Goal: Obtain resource: Obtain resource

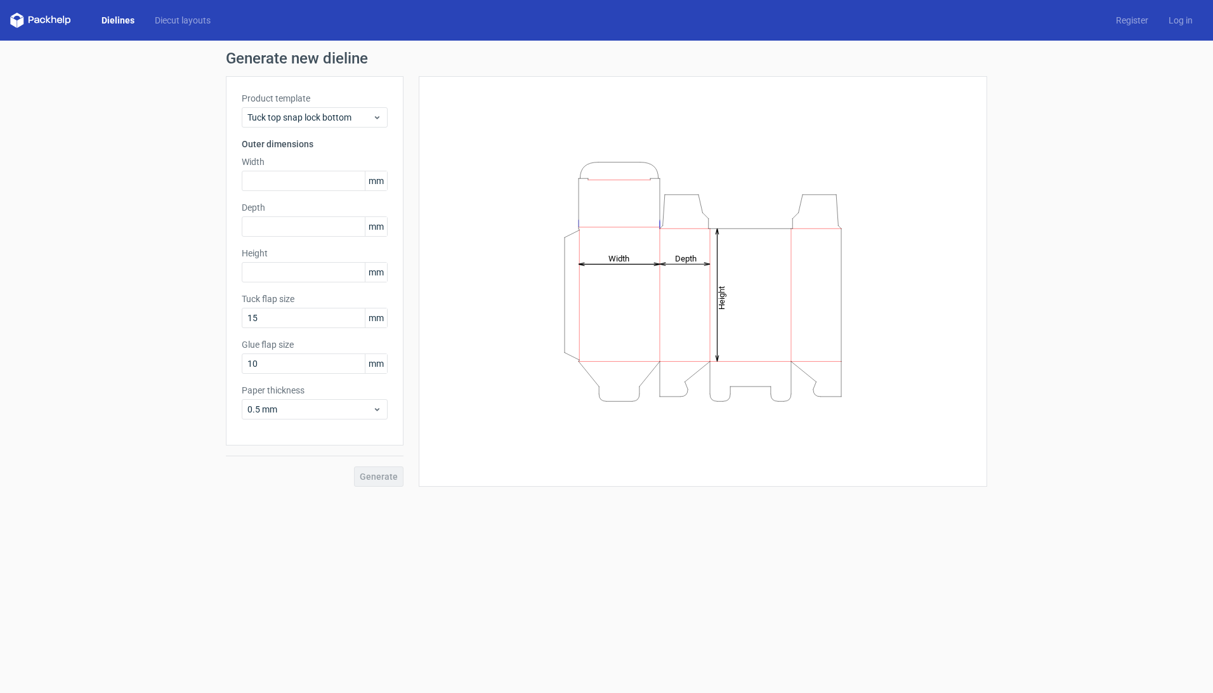
click at [374, 485] on div "Generate" at bounding box center [315, 465] width 178 height 41
click at [350, 182] on input "text" at bounding box center [315, 181] width 146 height 20
type input "50"
click at [334, 230] on input "text" at bounding box center [315, 226] width 146 height 20
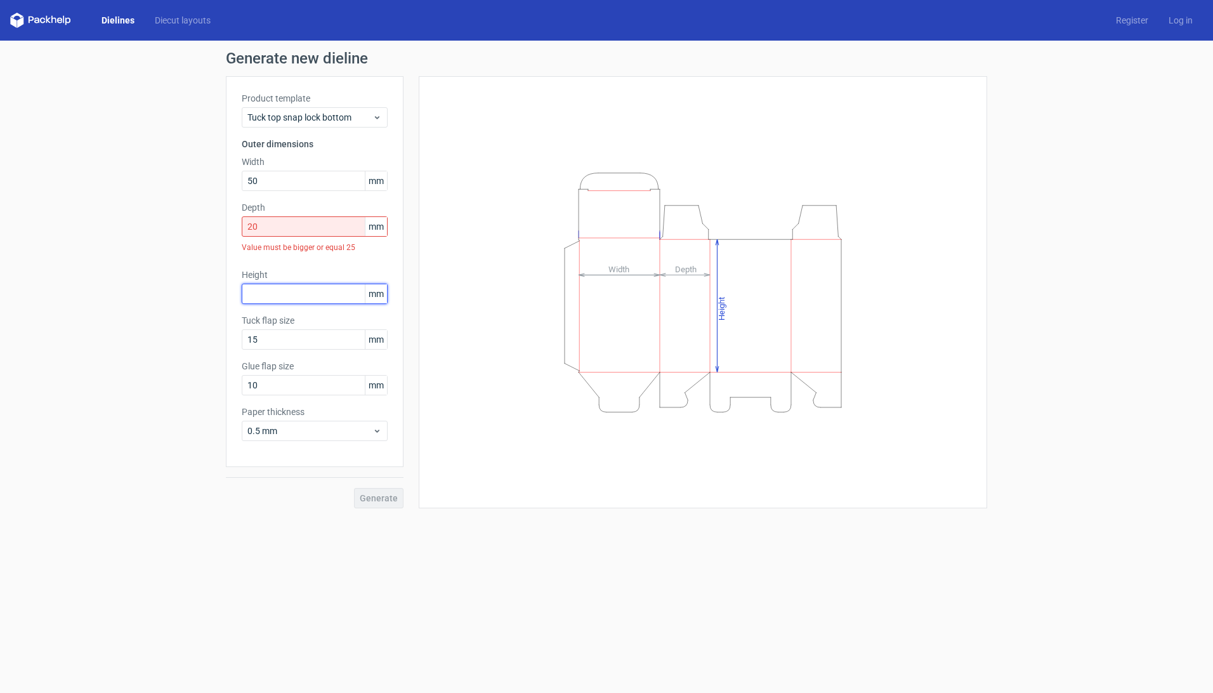
click at [315, 278] on div "Height mm" at bounding box center [315, 286] width 146 height 36
click at [339, 224] on input "20" at bounding box center [315, 226] width 146 height 20
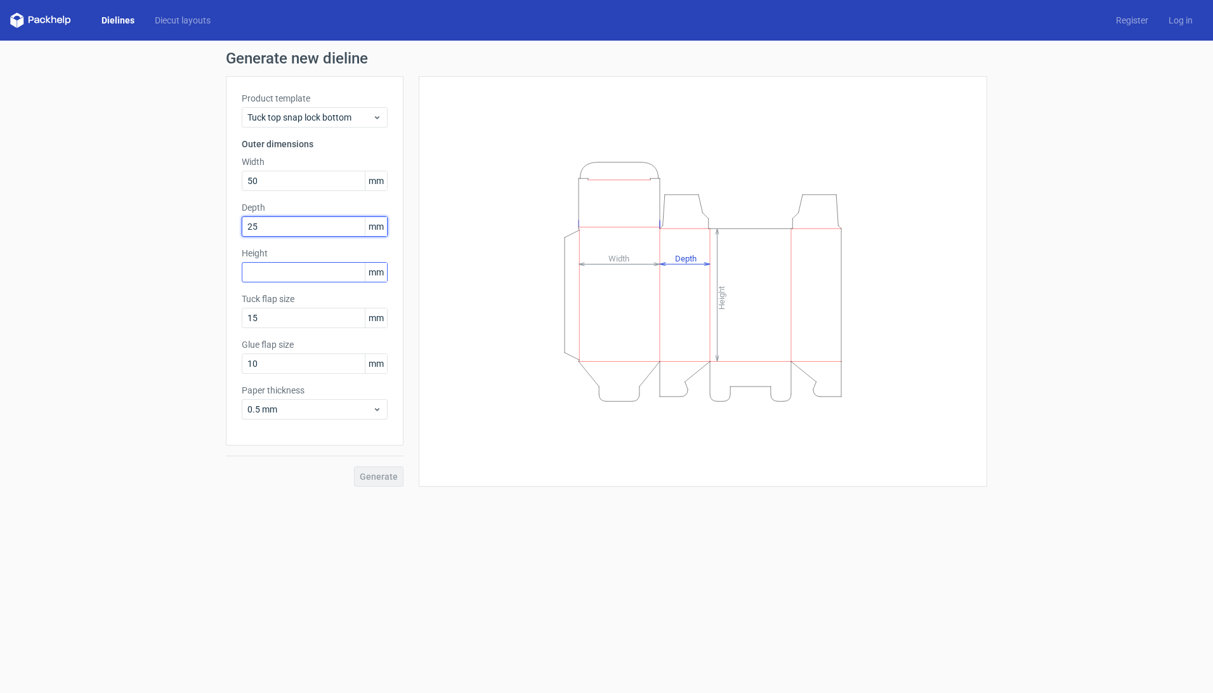
type input "25"
click at [321, 272] on input "text" at bounding box center [315, 272] width 146 height 20
type input "50"
click at [377, 469] on button "Generate" at bounding box center [378, 476] width 49 height 20
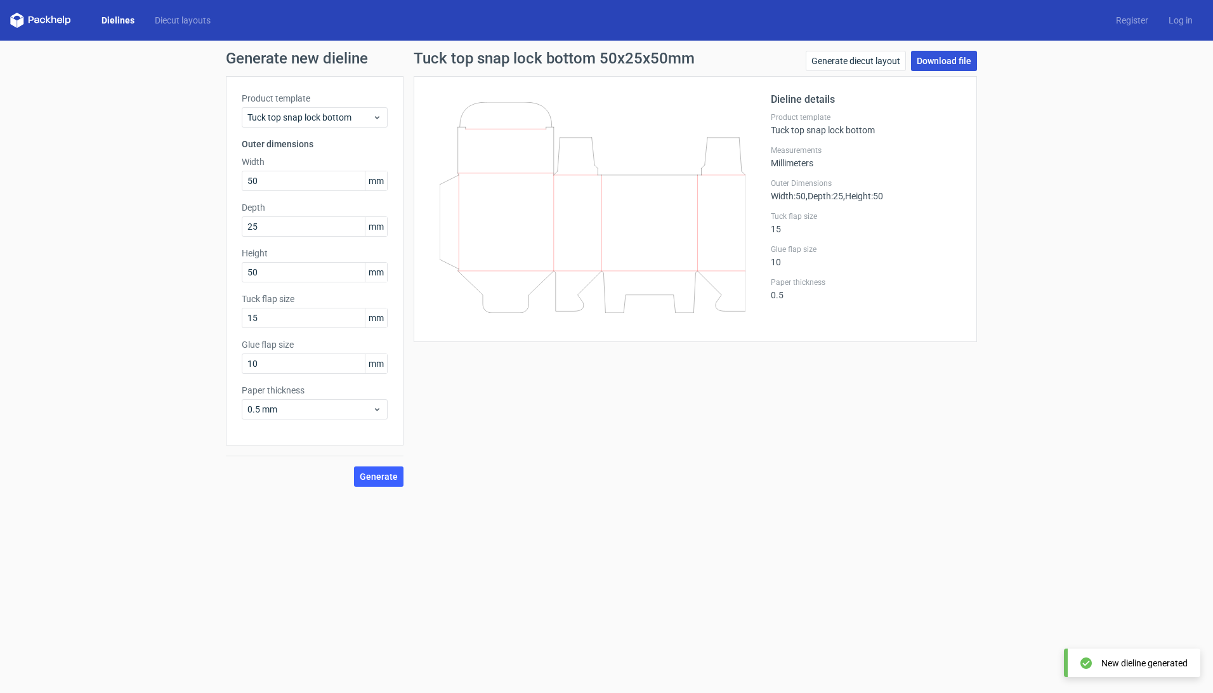
click at [971, 55] on link "Download file" at bounding box center [944, 61] width 66 height 20
click at [949, 315] on div "Dieline details Product template Tuck top snap lock bottom Measurements Millime…" at bounding box center [866, 209] width 190 height 234
click at [893, 62] on link "Generate diecut layout" at bounding box center [856, 61] width 100 height 20
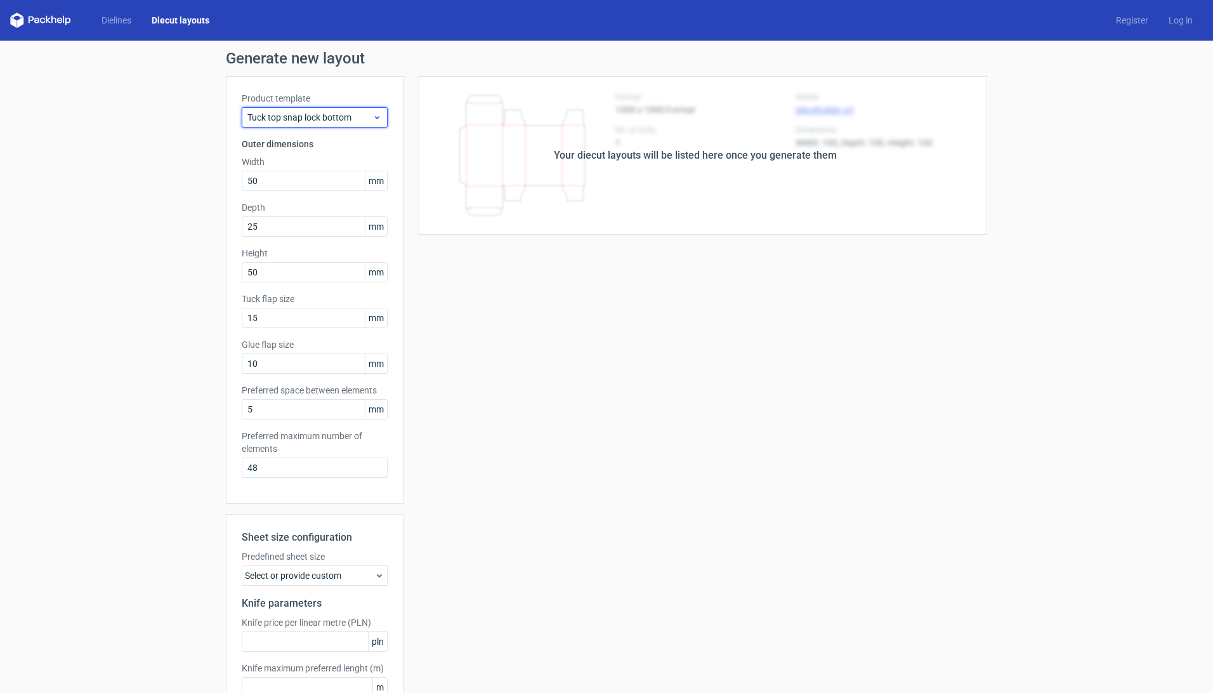
click at [358, 117] on span "Tuck top snap lock bottom" at bounding box center [309, 117] width 125 height 13
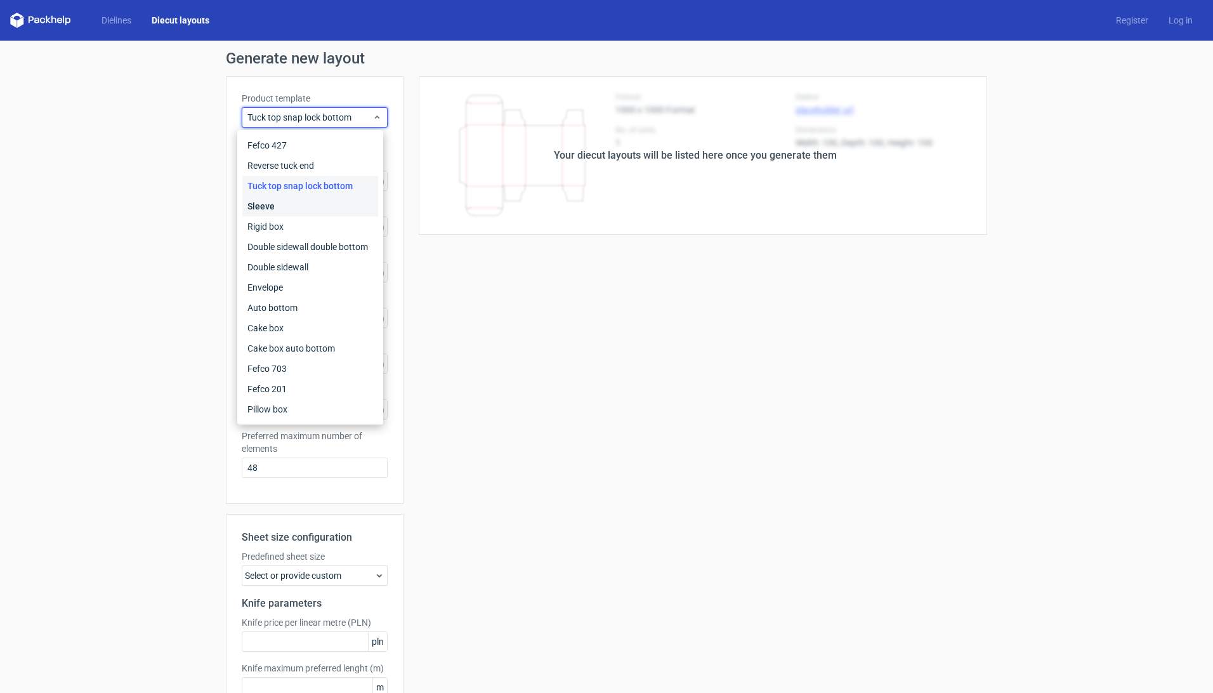
click at [304, 206] on div "Sleeve" at bounding box center [310, 206] width 136 height 20
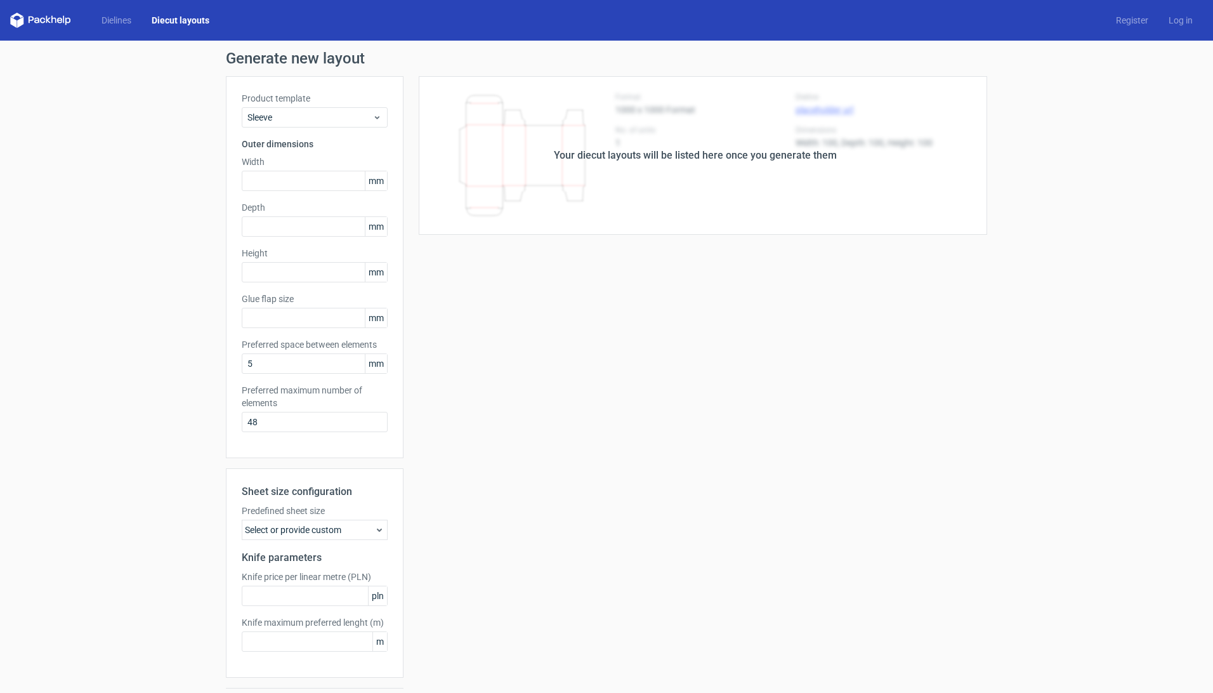
type input "15"
click at [282, 178] on input "text" at bounding box center [315, 181] width 146 height 20
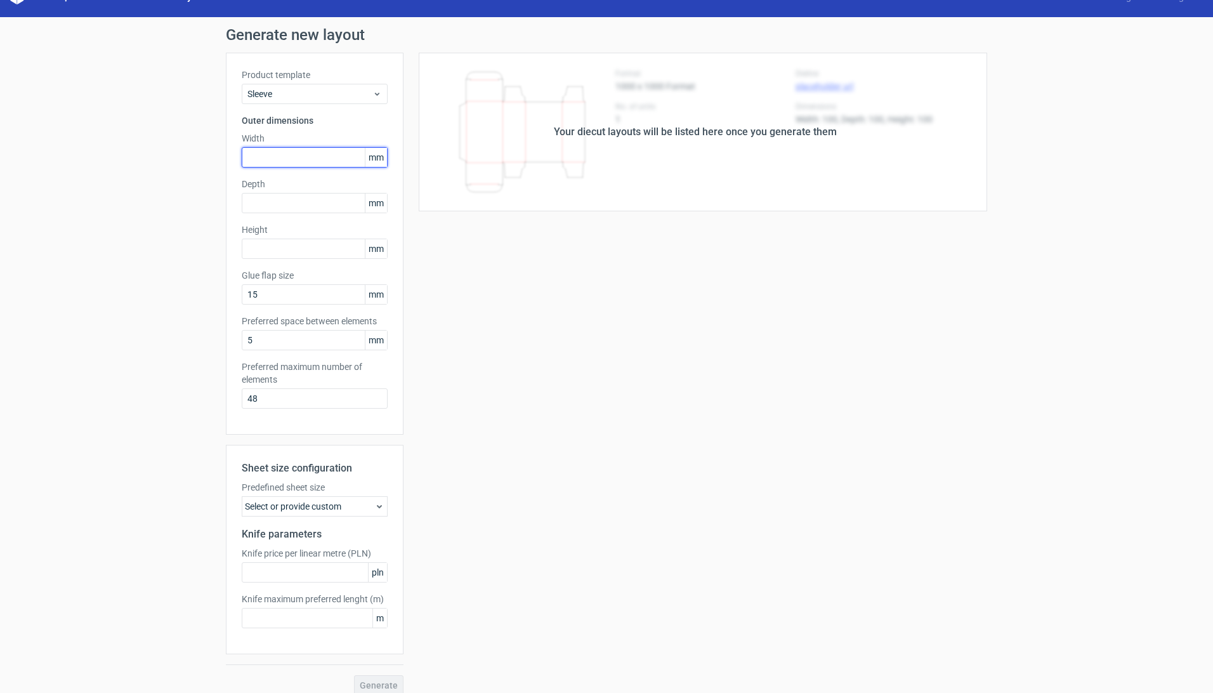
scroll to position [36, 0]
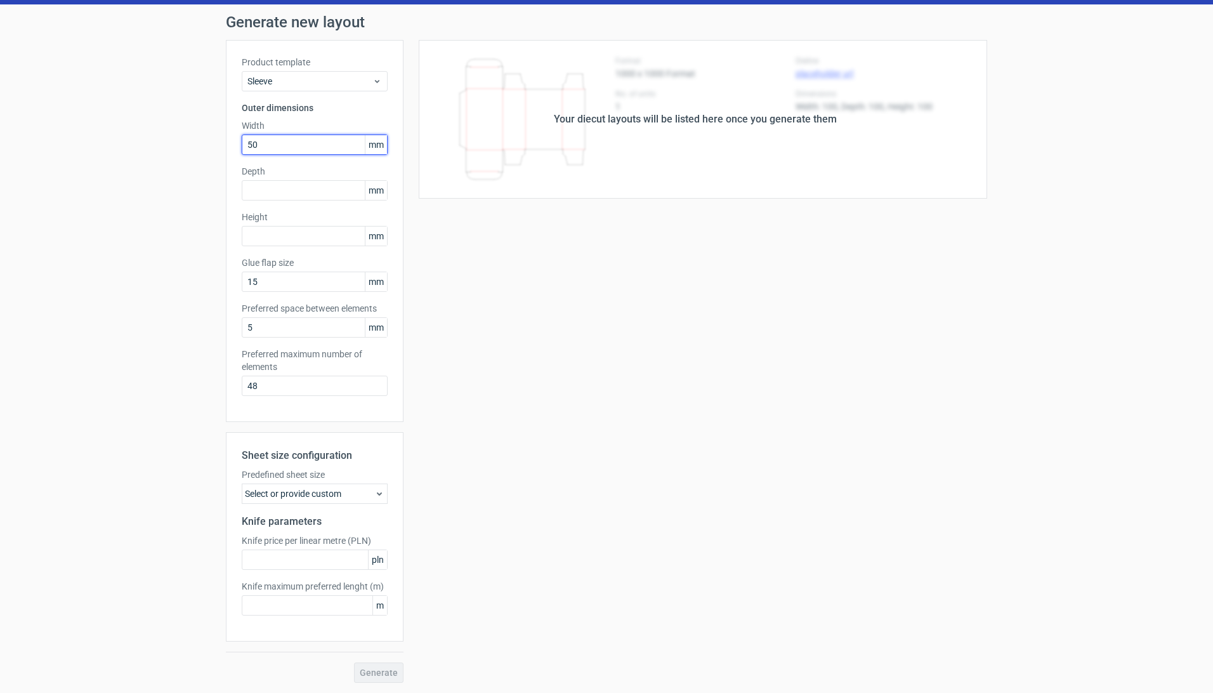
type input "50"
click at [367, 673] on span "Generate" at bounding box center [379, 672] width 38 height 9
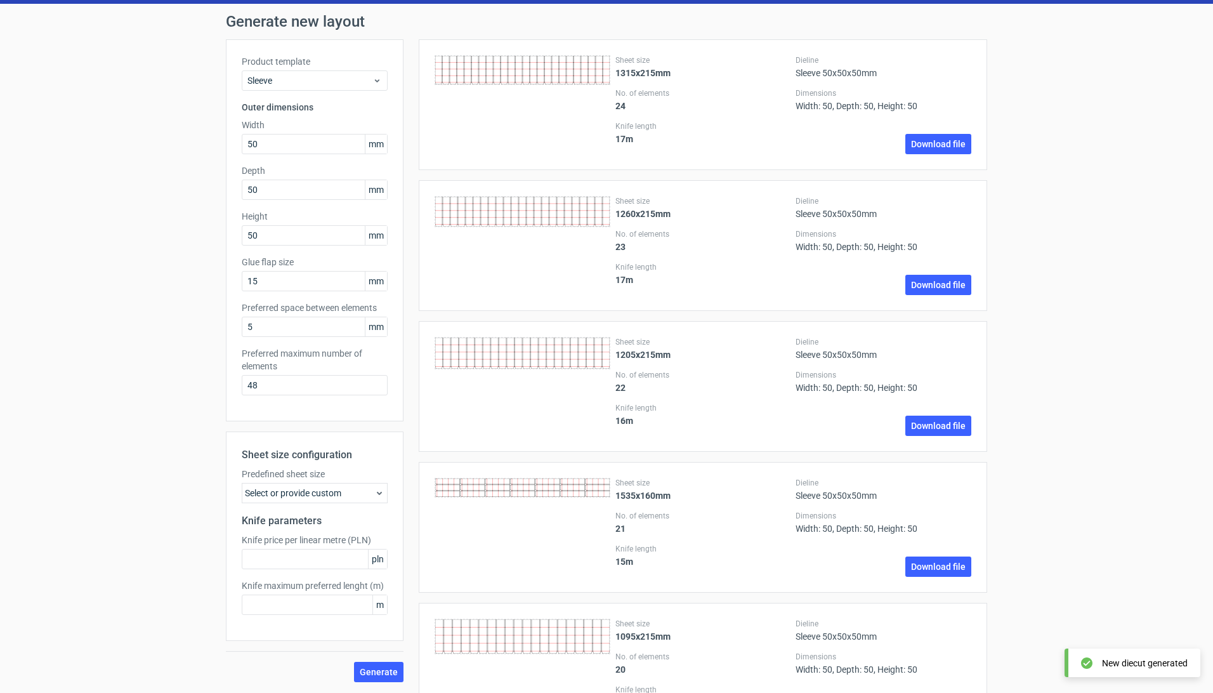
scroll to position [0, 0]
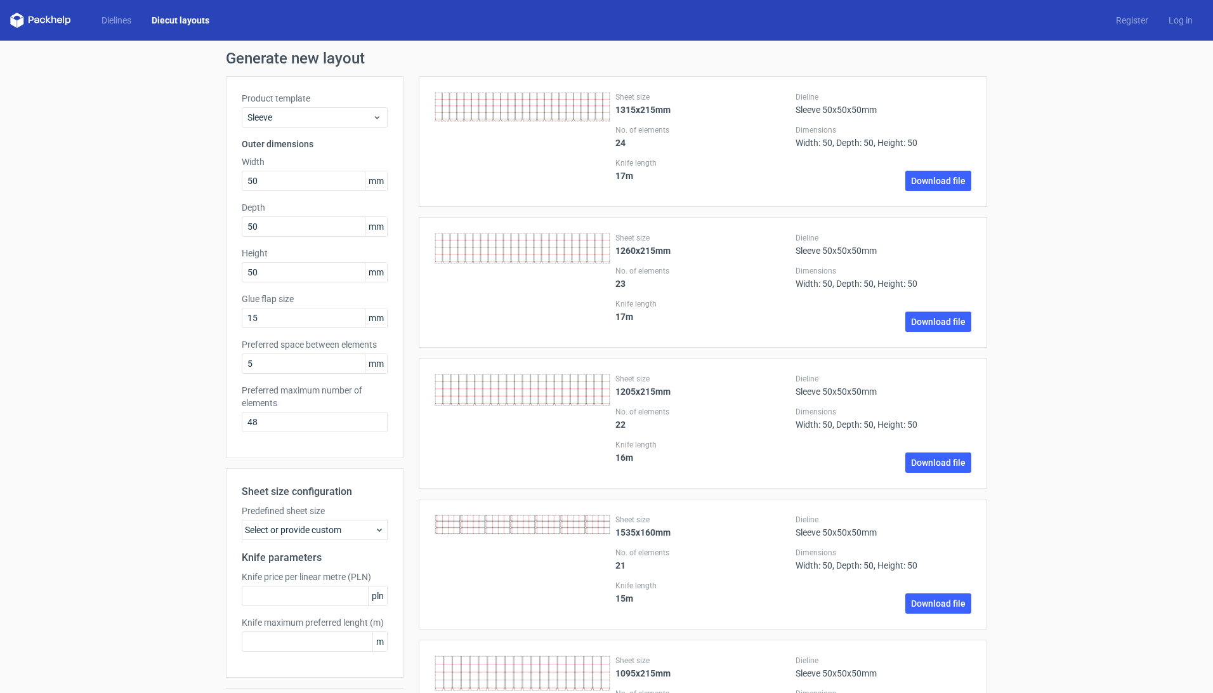
click at [545, 103] on icon at bounding box center [523, 107] width 176 height 30
drag, startPoint x: 281, startPoint y: 417, endPoint x: 188, endPoint y: 408, distance: 93.1
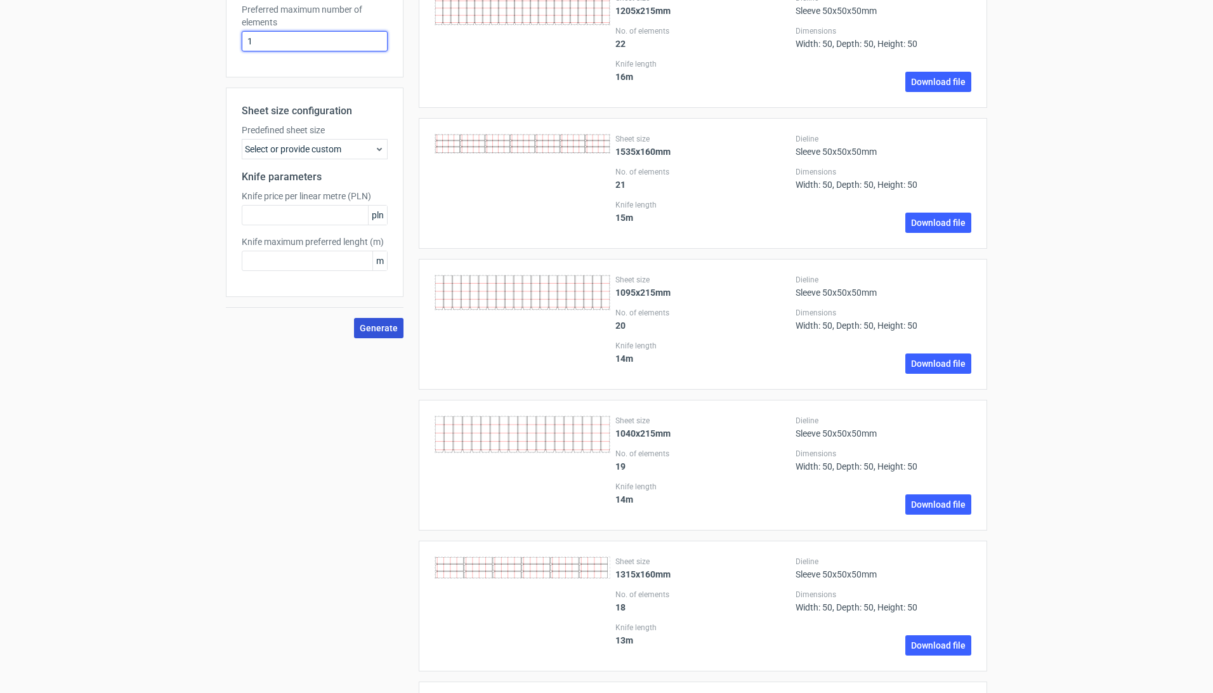
type input "1"
click at [367, 329] on span "Generate" at bounding box center [379, 328] width 38 height 9
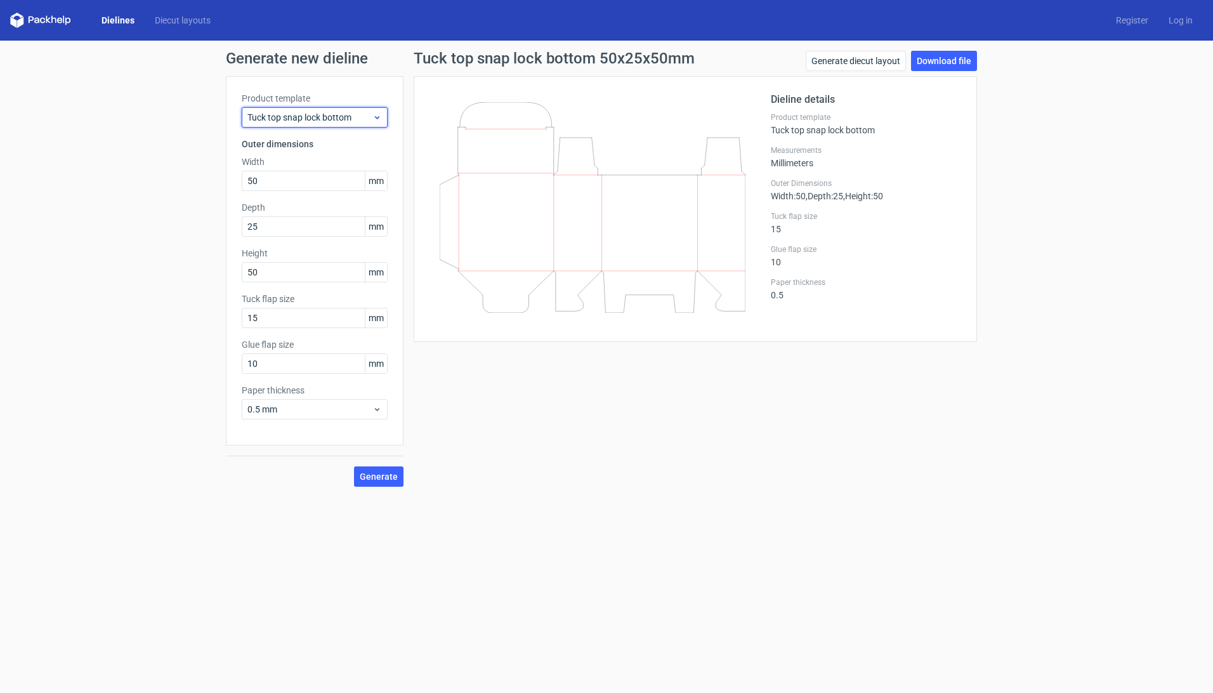
click at [327, 117] on span "Tuck top snap lock bottom" at bounding box center [309, 117] width 125 height 13
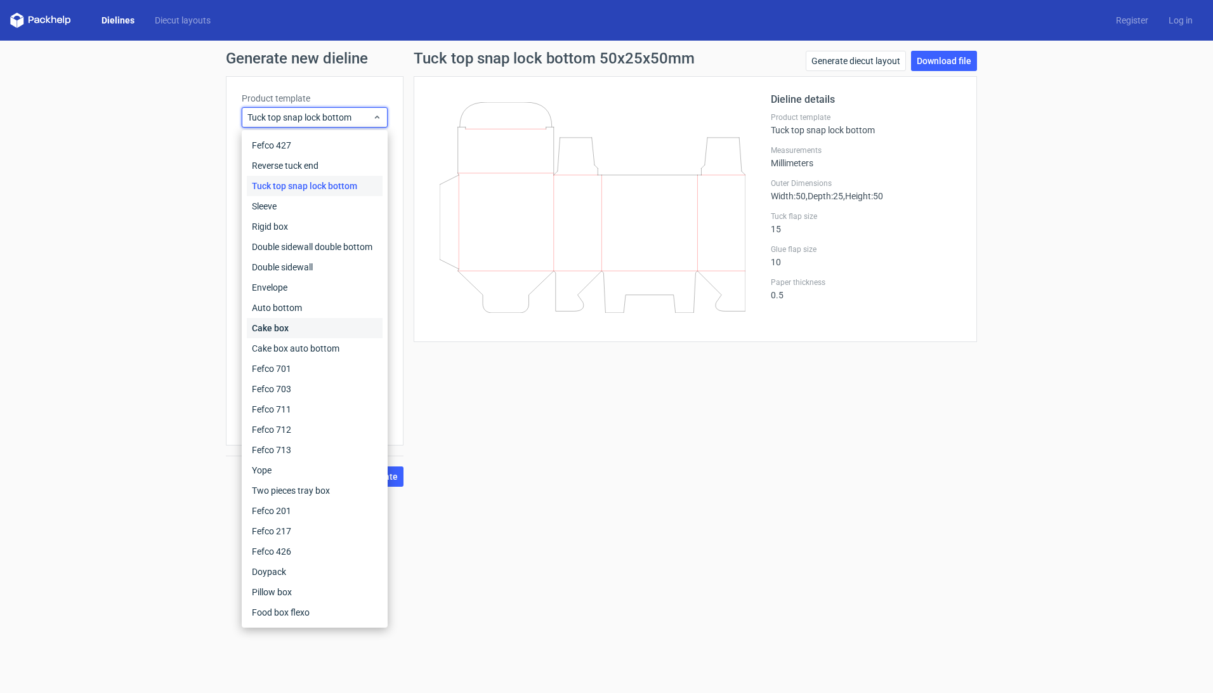
click at [325, 331] on div "Cake box" at bounding box center [315, 328] width 136 height 20
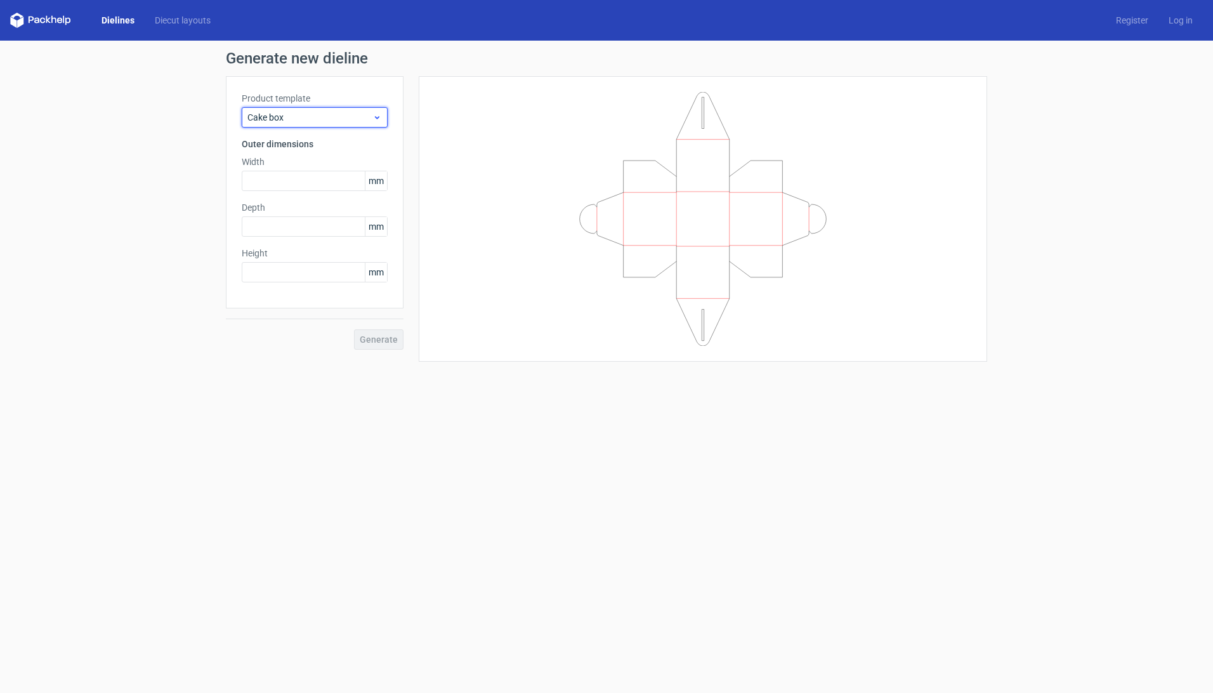
click at [284, 116] on span "Cake box" at bounding box center [309, 117] width 125 height 13
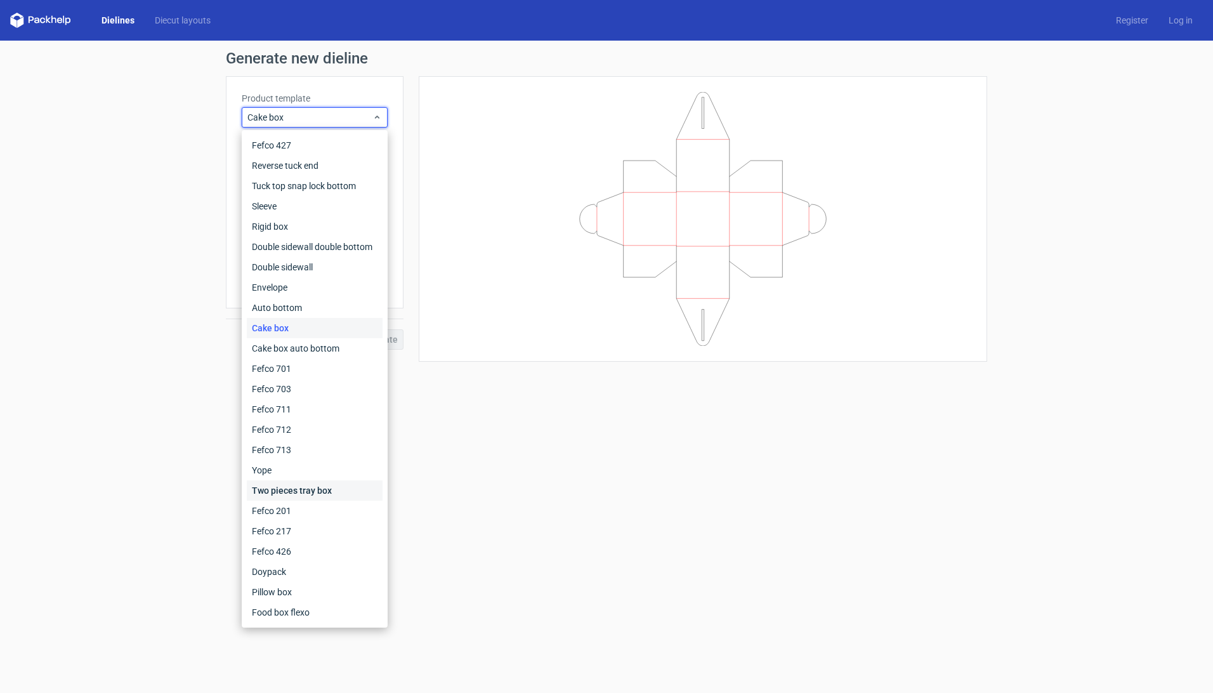
click at [317, 493] on div "Two pieces tray box" at bounding box center [315, 490] width 136 height 20
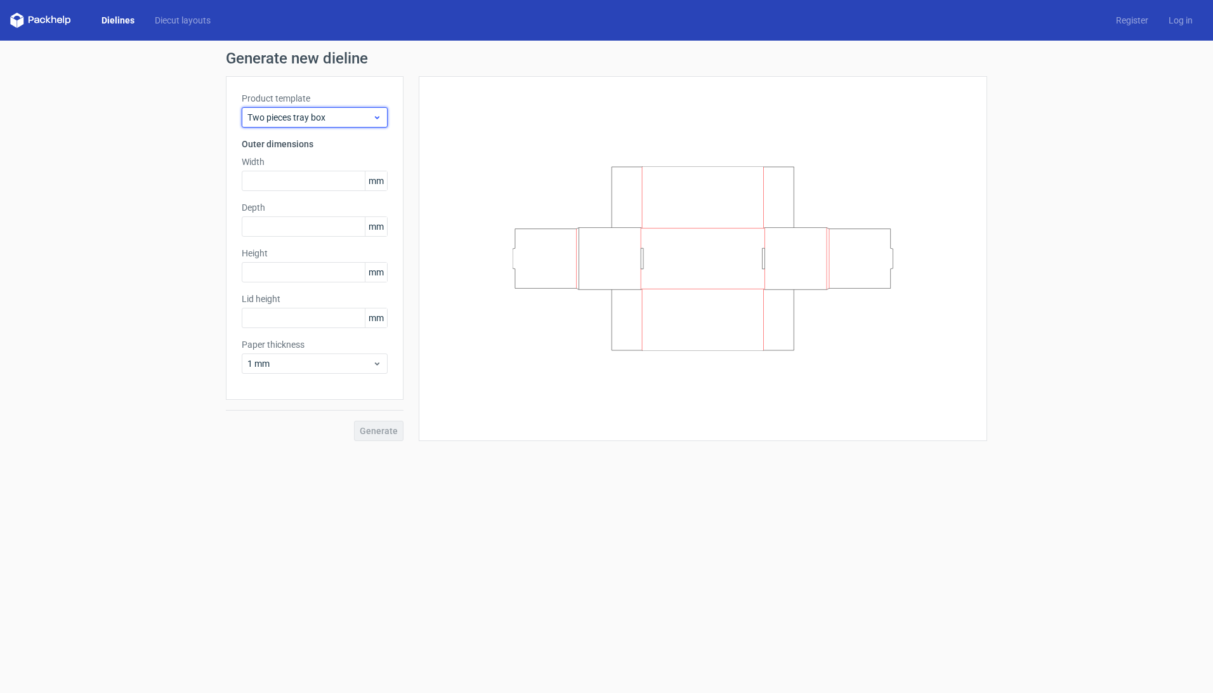
click at [307, 123] on span "Two pieces tray box" at bounding box center [309, 117] width 125 height 13
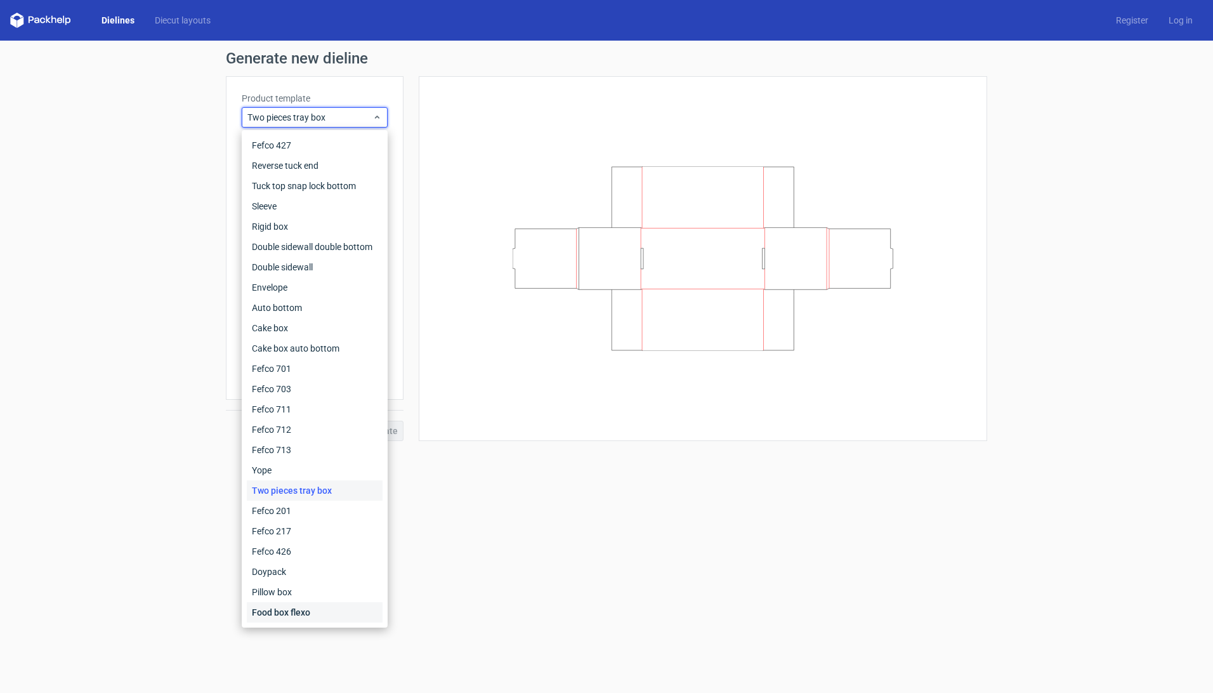
click at [296, 613] on div "Food box flexo" at bounding box center [315, 612] width 136 height 20
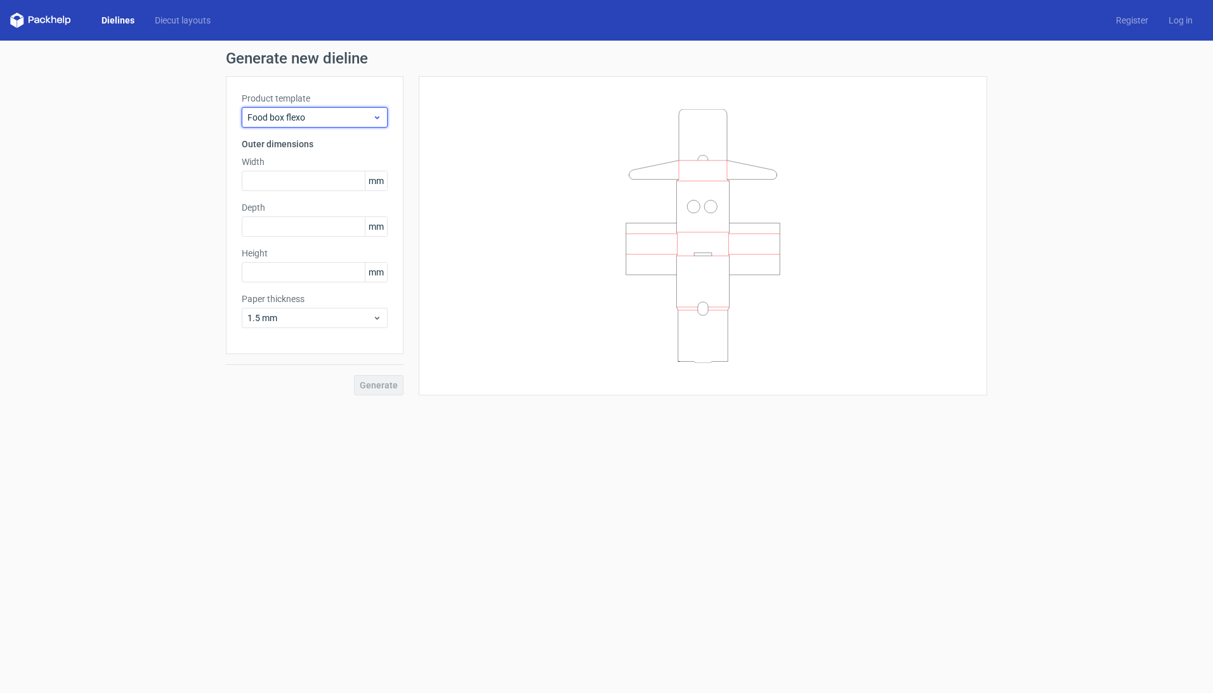
click at [328, 114] on span "Food box flexo" at bounding box center [309, 117] width 125 height 13
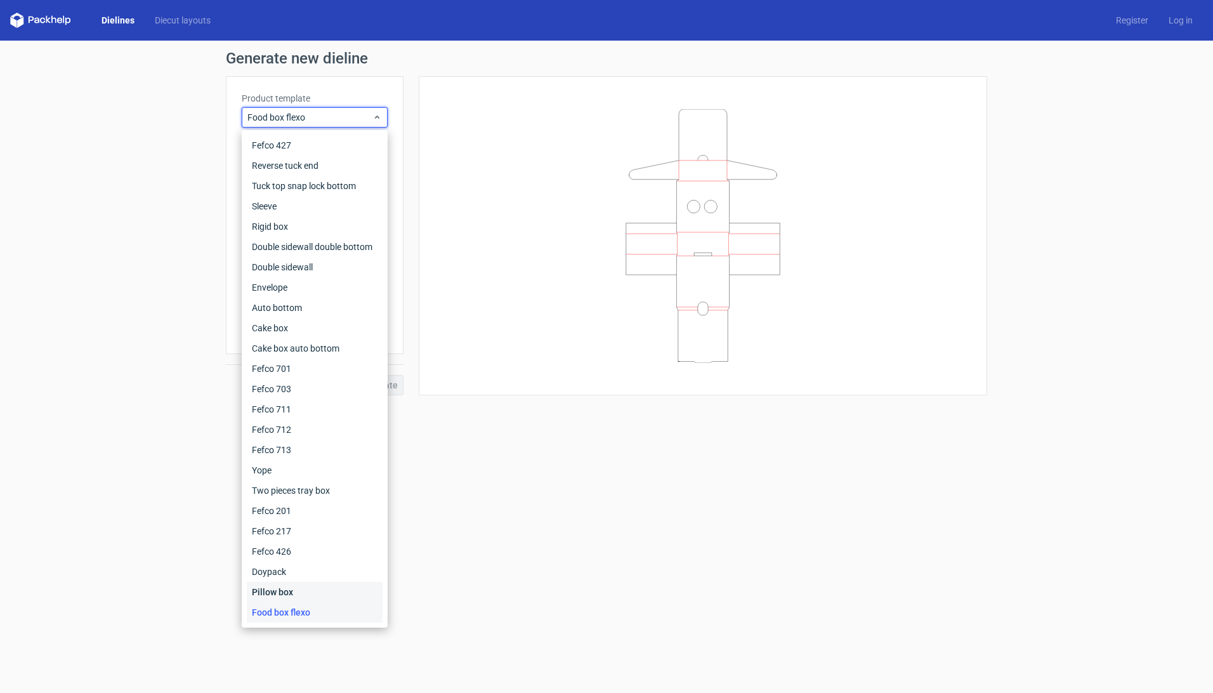
click at [316, 591] on div "Pillow box" at bounding box center [315, 592] width 136 height 20
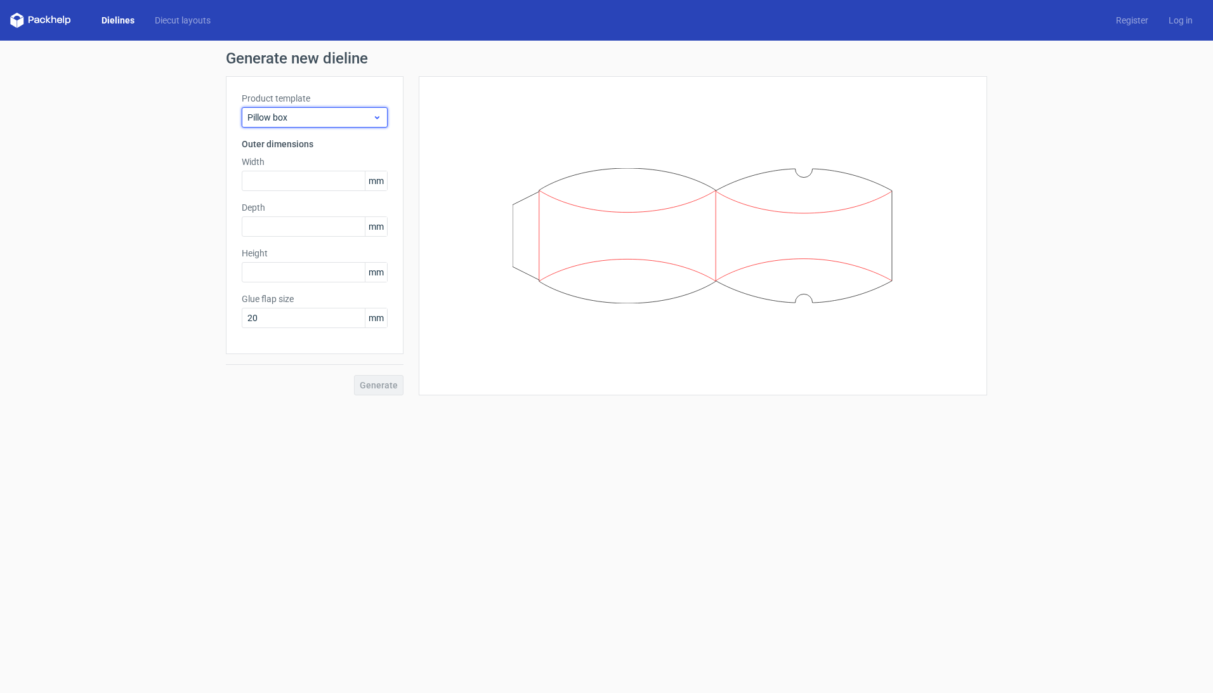
click at [331, 112] on span "Pillow box" at bounding box center [309, 117] width 125 height 13
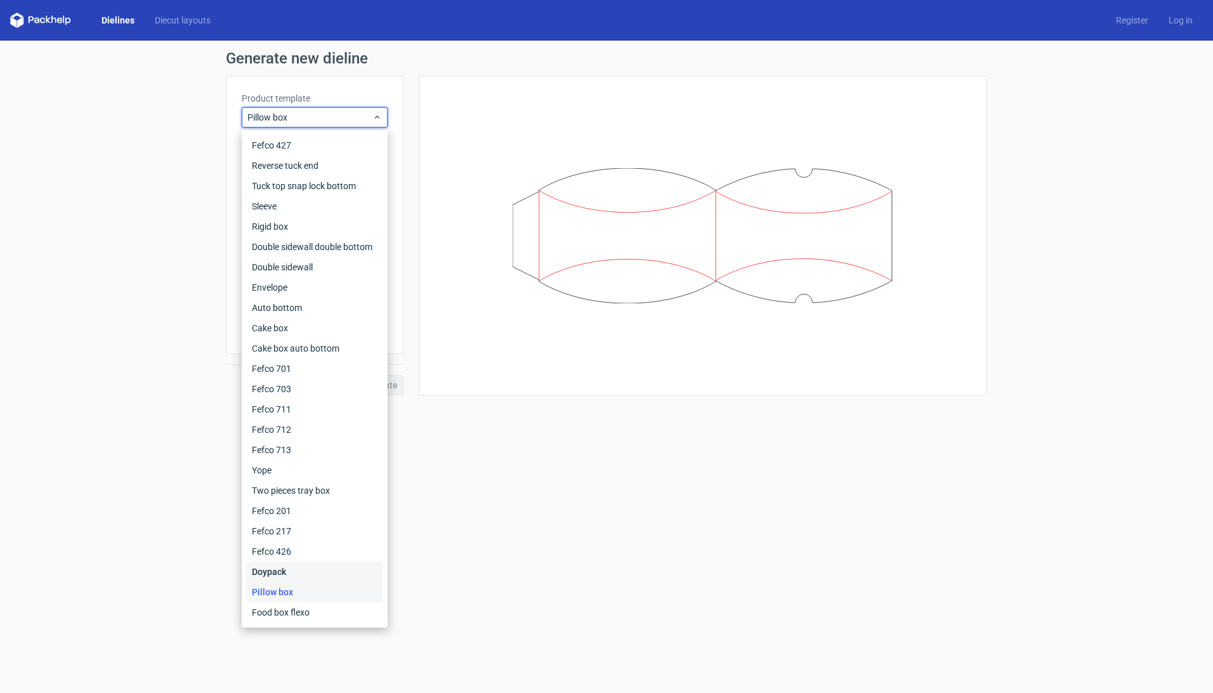
click at [287, 575] on div "Doypack" at bounding box center [315, 571] width 136 height 20
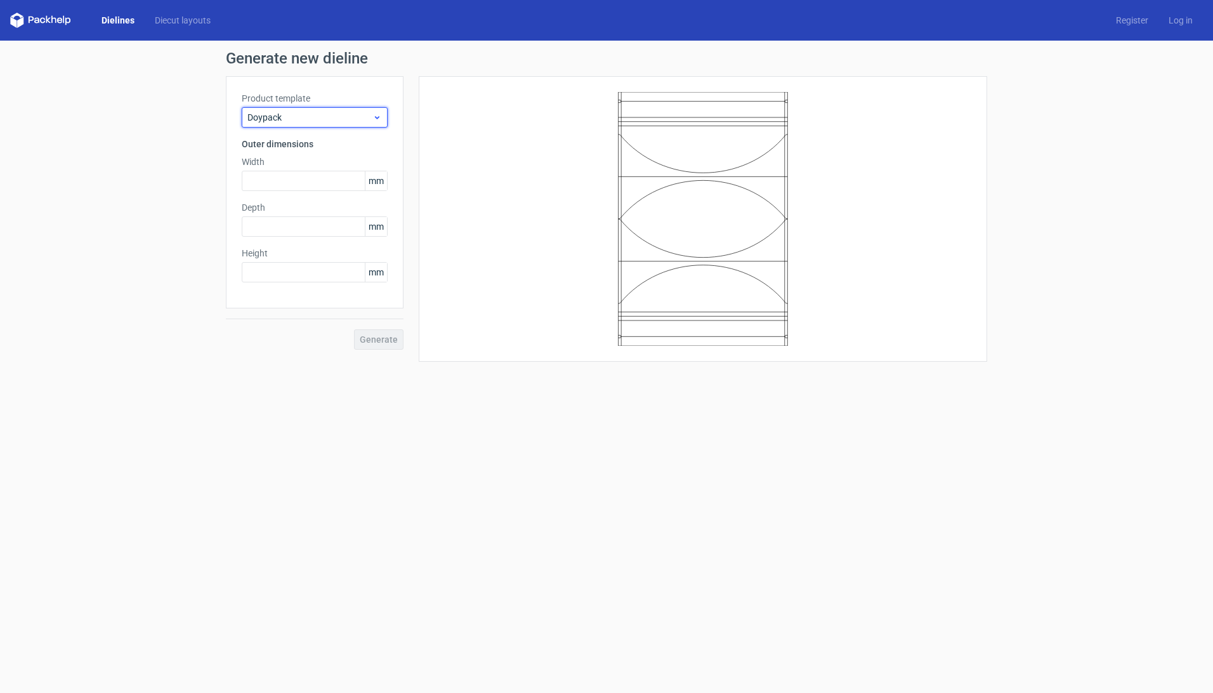
click at [299, 123] on span "Doypack" at bounding box center [309, 117] width 125 height 13
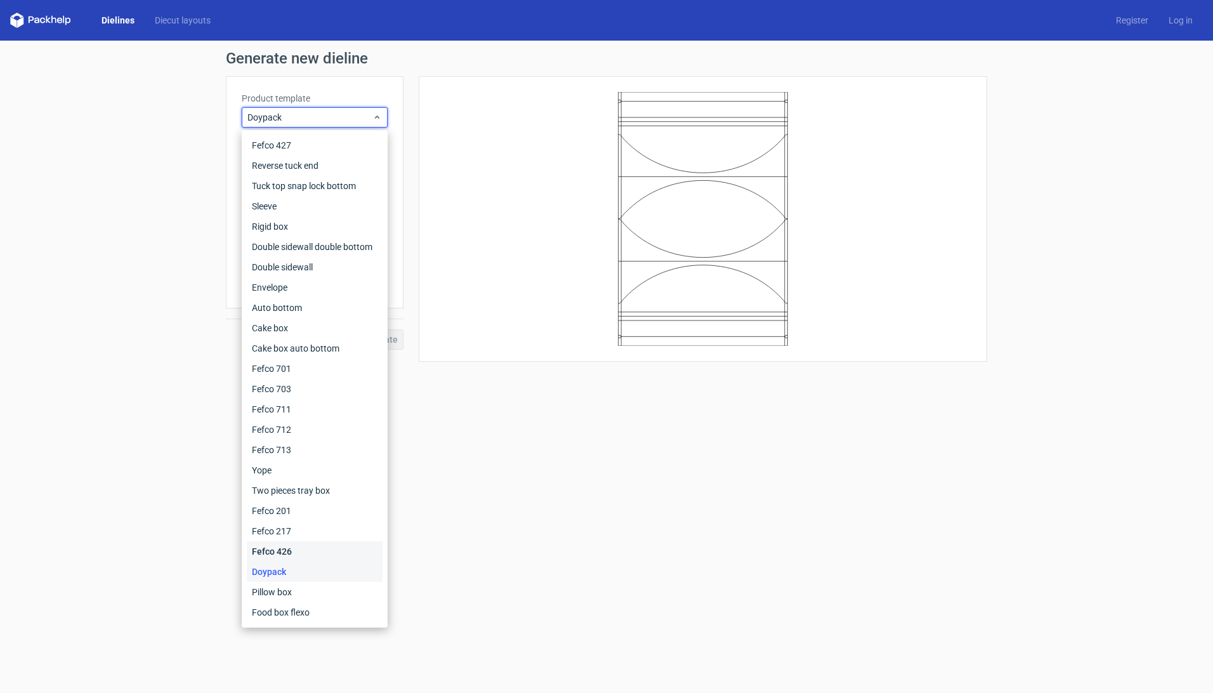
click at [300, 556] on div "Fefco 426" at bounding box center [315, 551] width 136 height 20
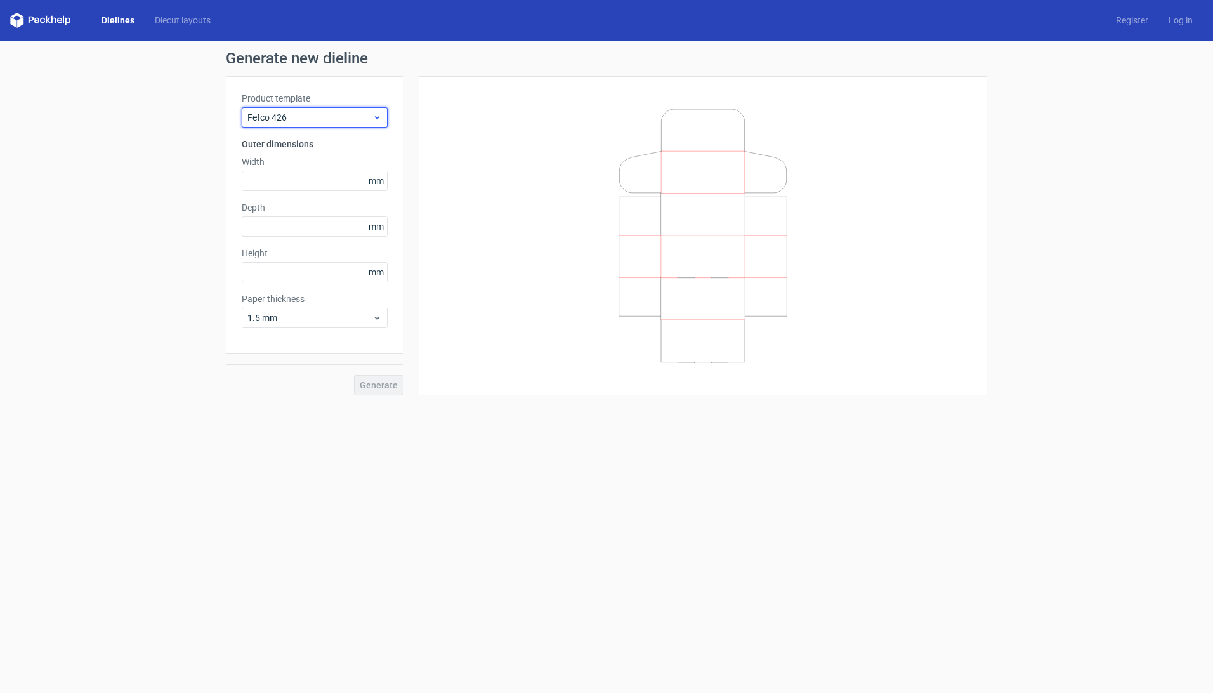
click at [302, 125] on div "Fefco 426" at bounding box center [315, 117] width 146 height 20
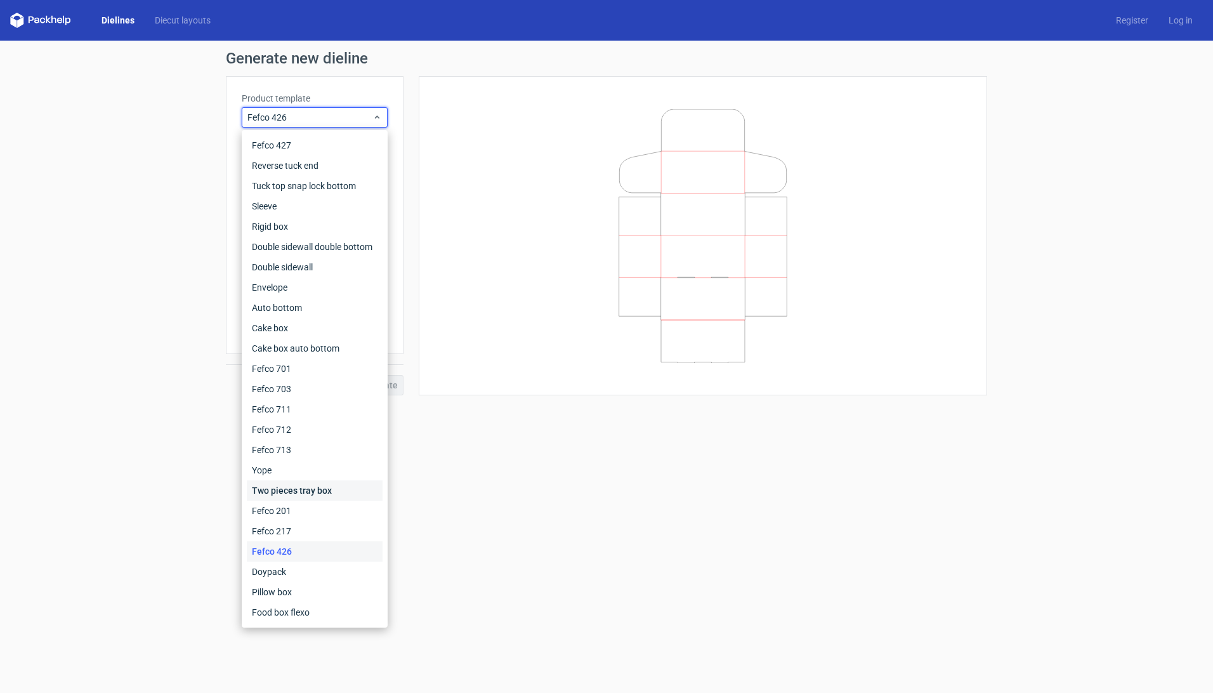
click at [301, 487] on div "Two pieces tray box" at bounding box center [315, 490] width 136 height 20
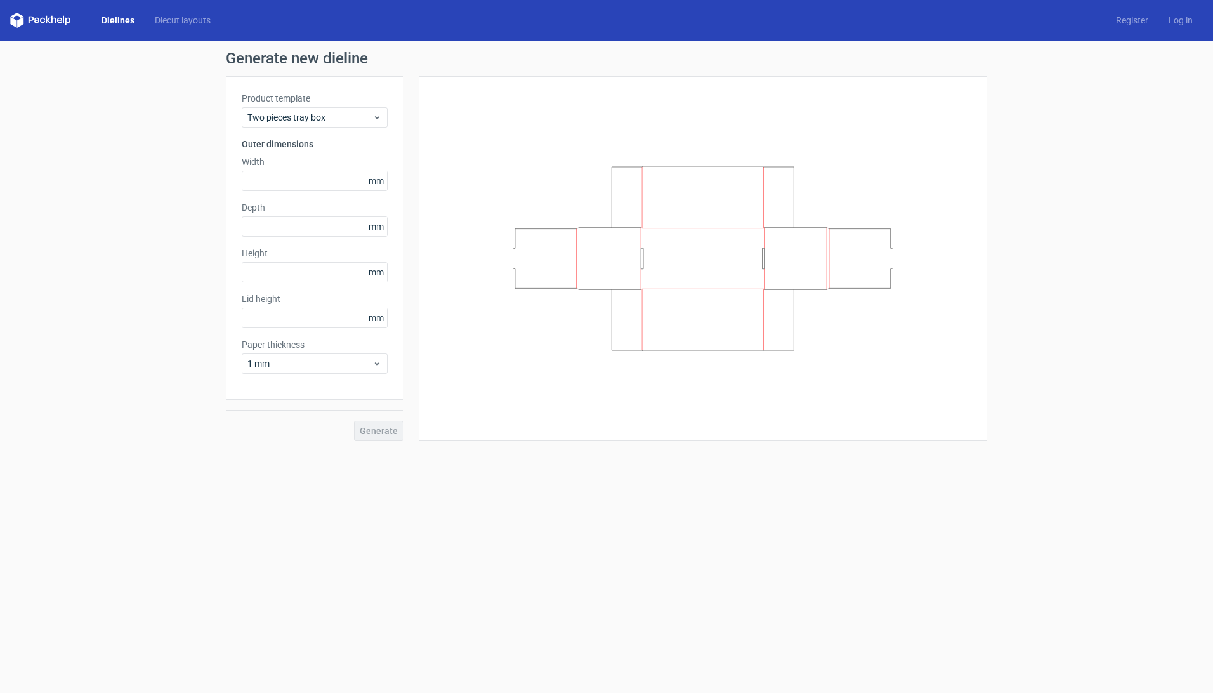
click at [325, 105] on div "Product template Two pieces tray box" at bounding box center [315, 110] width 146 height 36
drag, startPoint x: 325, startPoint y: 105, endPoint x: 322, endPoint y: 113, distance: 8.8
click at [322, 113] on span "Two pieces tray box" at bounding box center [309, 117] width 125 height 13
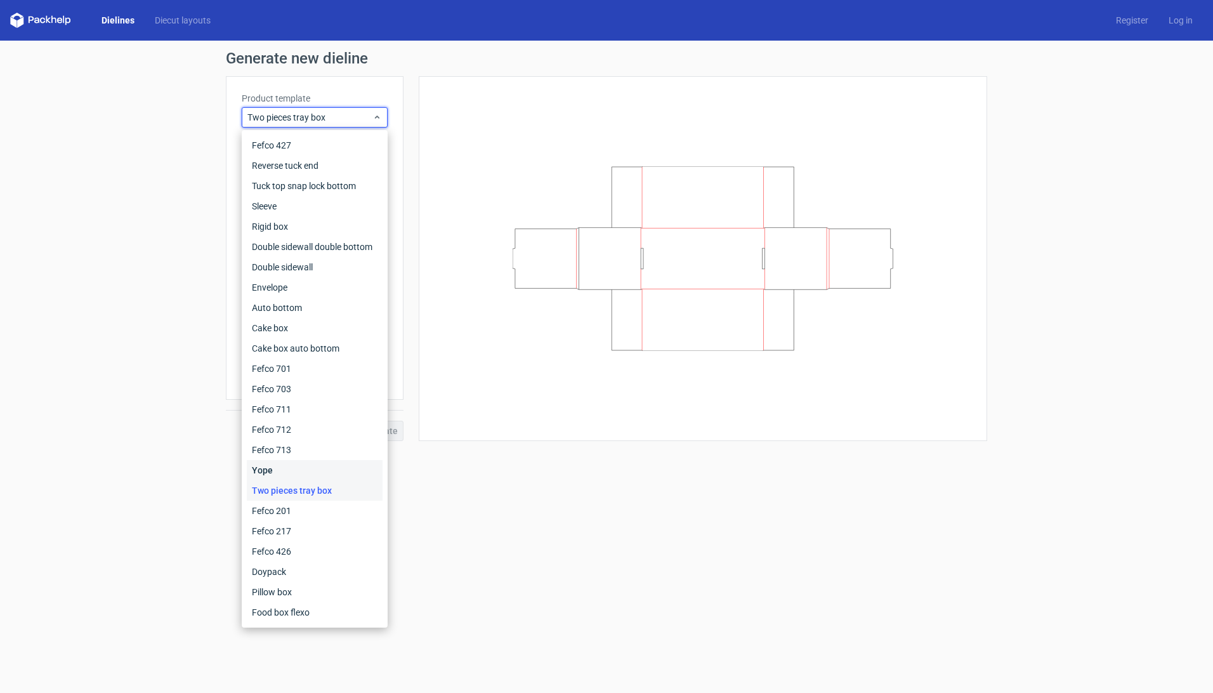
click at [301, 462] on div "Yope" at bounding box center [315, 470] width 136 height 20
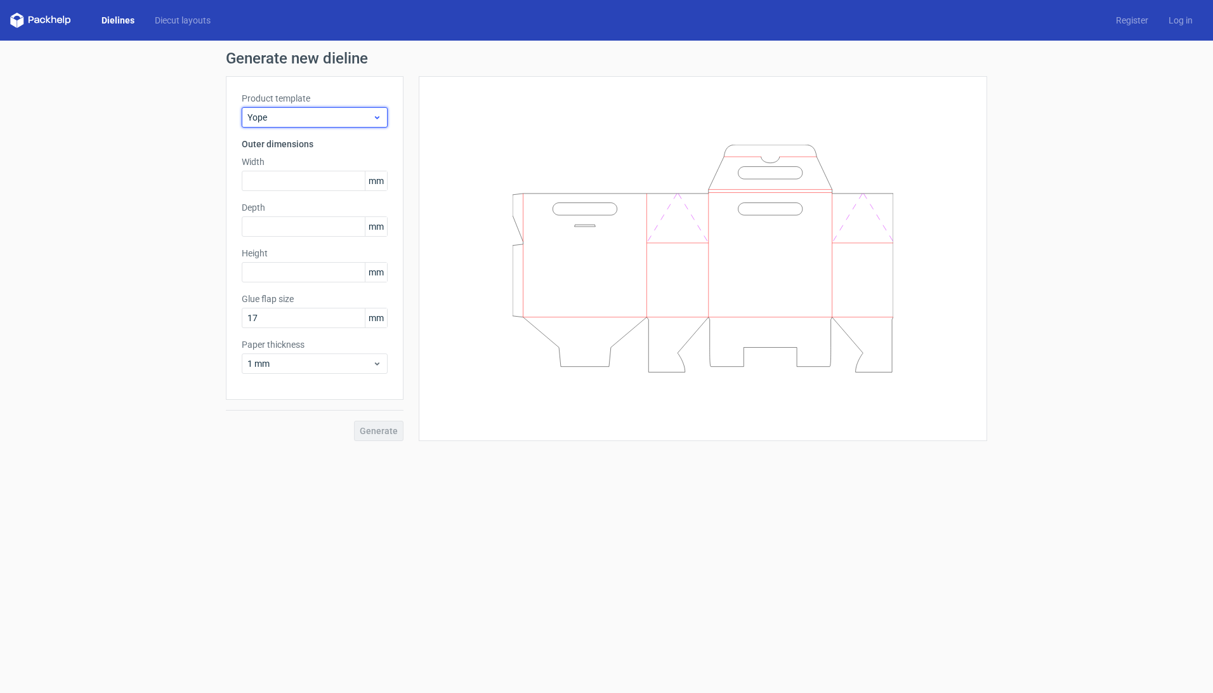
click at [336, 115] on span "Yope" at bounding box center [309, 117] width 125 height 13
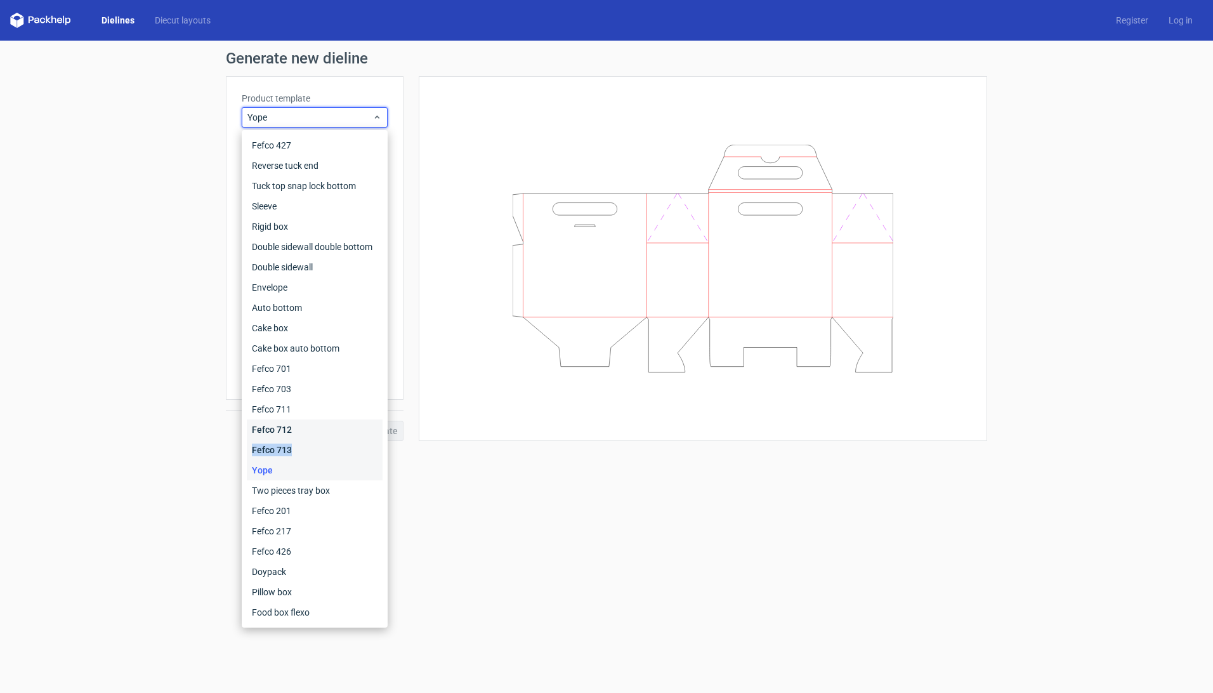
drag, startPoint x: 301, startPoint y: 438, endPoint x: 300, endPoint y: 448, distance: 9.5
click at [300, 448] on div "Fefco 427 Reverse tuck end Tuck top snap lock bottom Sleeve Rigid box Double si…" at bounding box center [315, 378] width 136 height 487
click at [298, 449] on div "Fefco 713" at bounding box center [315, 450] width 136 height 20
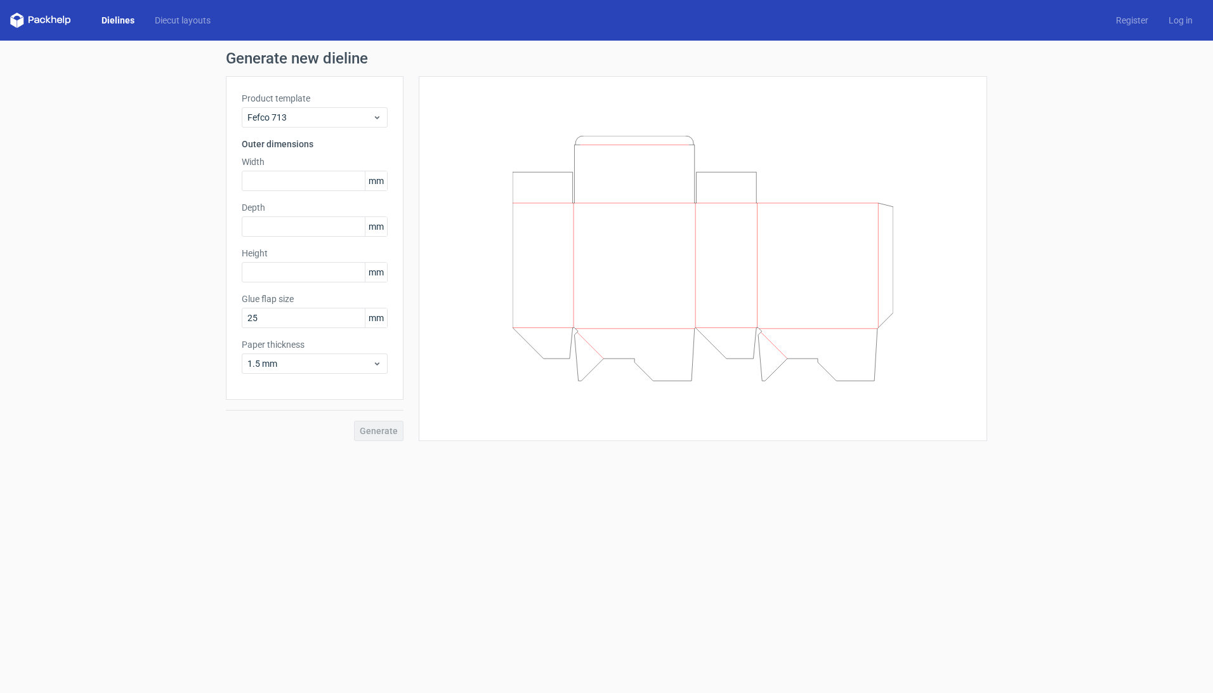
click at [626, 561] on form "Generate new dieline Product template Fefco 713 Outer dimensions Width mm Depth…" at bounding box center [606, 367] width 1213 height 652
